Goal: Task Accomplishment & Management: Use online tool/utility

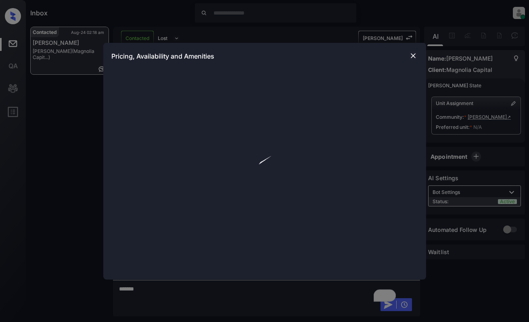
scroll to position [758, 0]
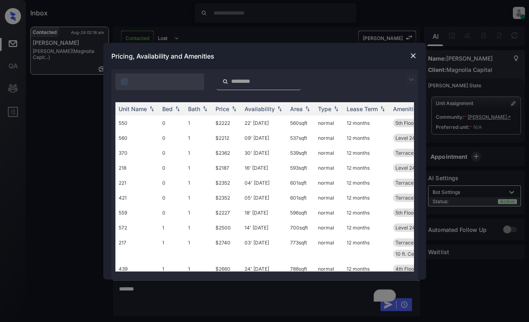
click at [413, 79] on img at bounding box center [411, 80] width 10 height 10
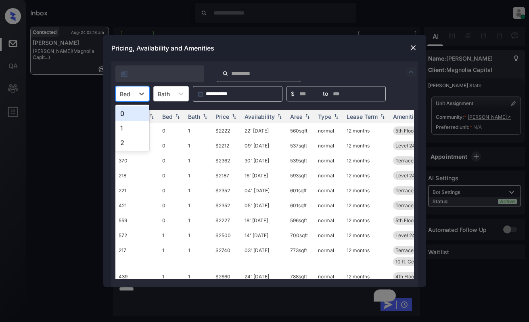
click at [122, 92] on div at bounding box center [125, 94] width 10 height 8
click at [128, 110] on div "0" at bounding box center [132, 113] width 34 height 15
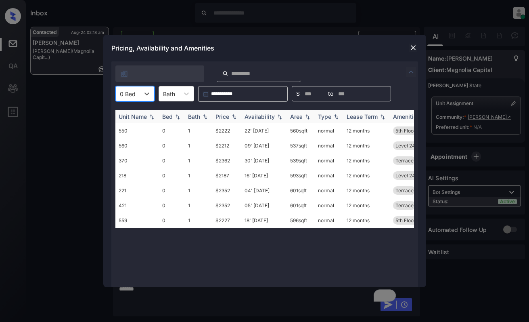
click at [217, 115] on div "Price" at bounding box center [222, 116] width 14 height 7
click at [222, 127] on td "$2187" at bounding box center [226, 130] width 29 height 15
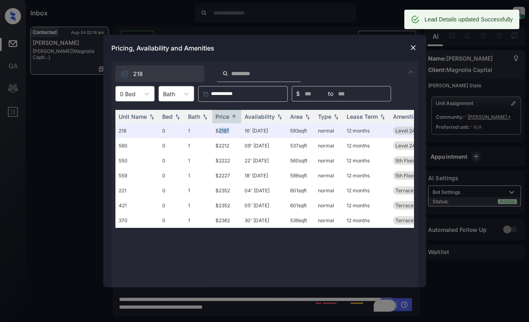
click at [412, 48] on img at bounding box center [413, 48] width 8 height 8
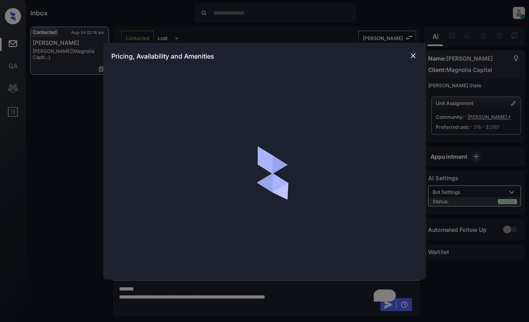
scroll to position [758, 0]
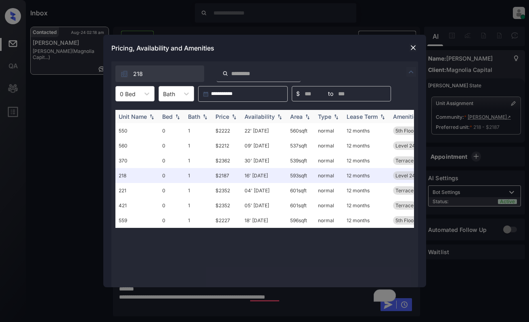
click at [226, 117] on div "Price" at bounding box center [222, 116] width 14 height 7
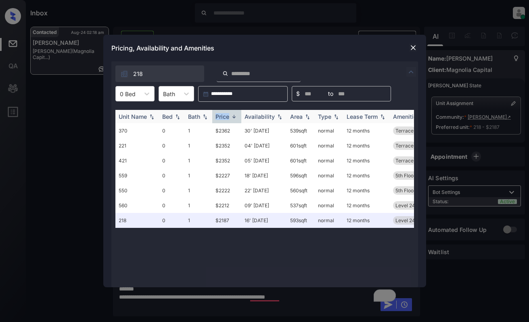
click at [226, 117] on div "Price" at bounding box center [222, 116] width 14 height 7
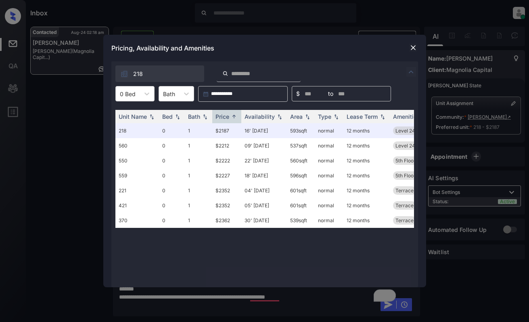
click at [412, 52] on div at bounding box center [413, 48] width 10 height 10
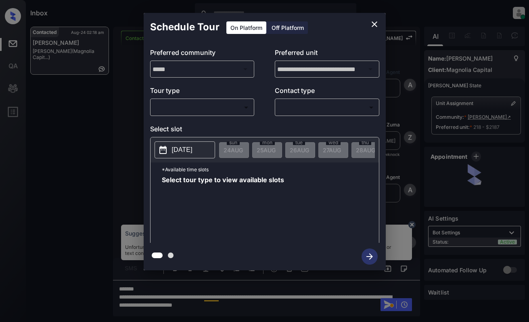
scroll to position [758, 0]
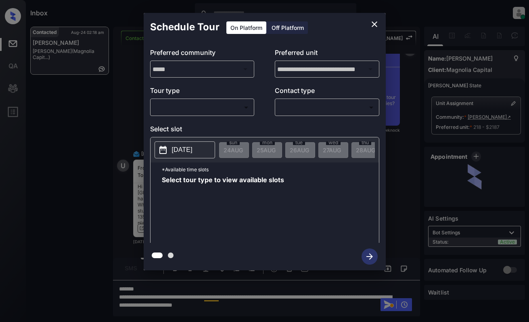
click at [212, 109] on body "Inbox [PERSON_NAME] Online Set yourself offline Set yourself on break Profile S…" at bounding box center [264, 161] width 529 height 322
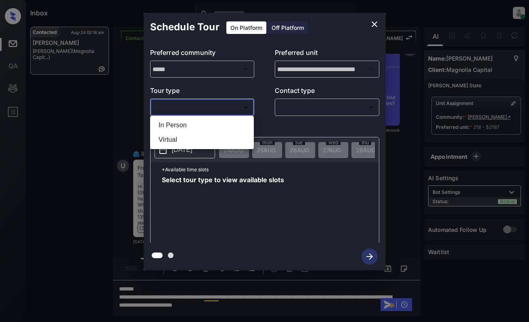
click at [376, 22] on div at bounding box center [264, 161] width 529 height 322
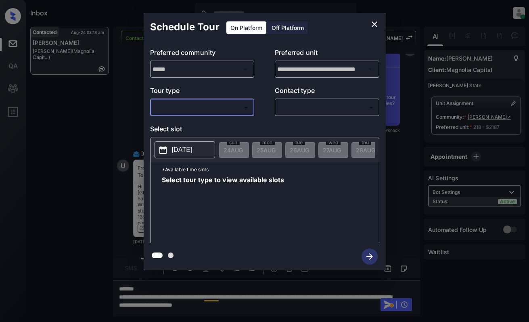
click at [372, 24] on icon "close" at bounding box center [375, 24] width 10 height 10
